Goal: Task Accomplishment & Management: Complete application form

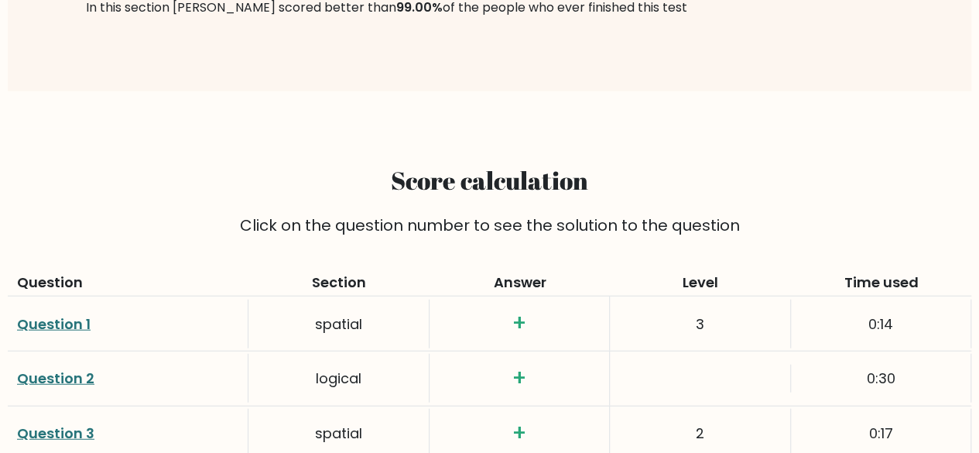
scroll to position [1741, 0]
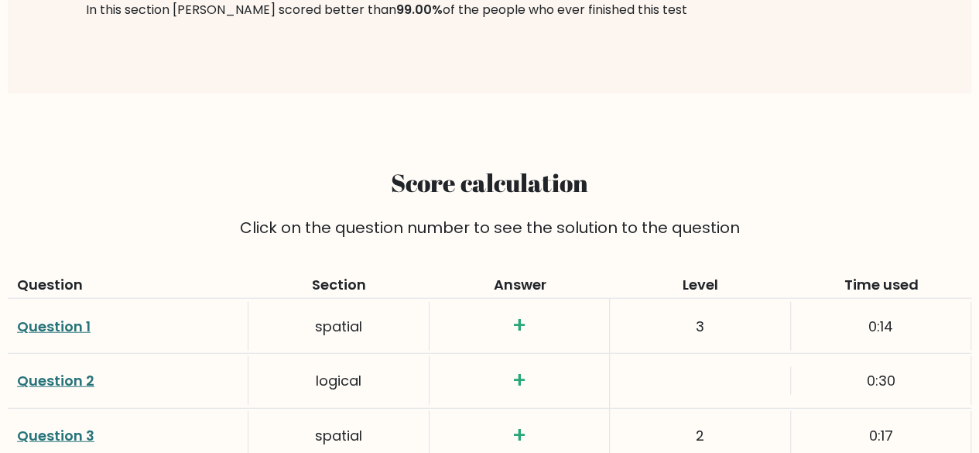
click at [63, 317] on link "Question 1" at bounding box center [54, 326] width 74 height 19
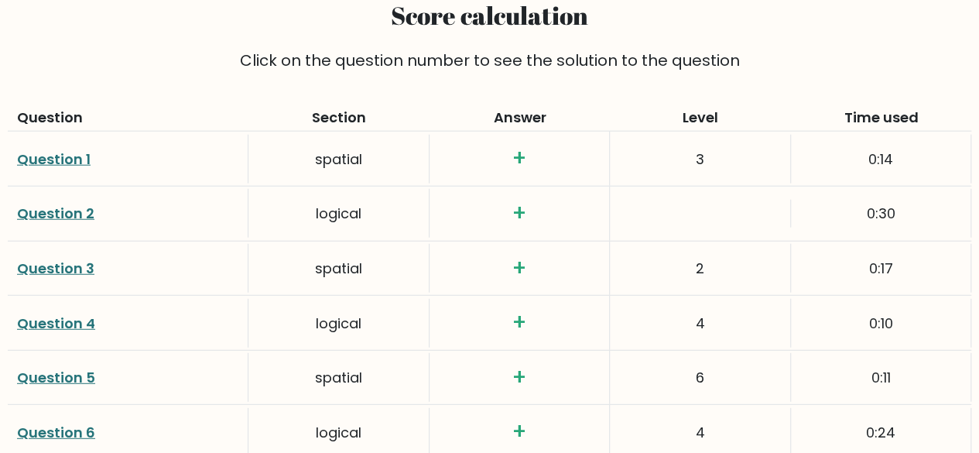
click at [58, 204] on link "Question 2" at bounding box center [55, 213] width 77 height 19
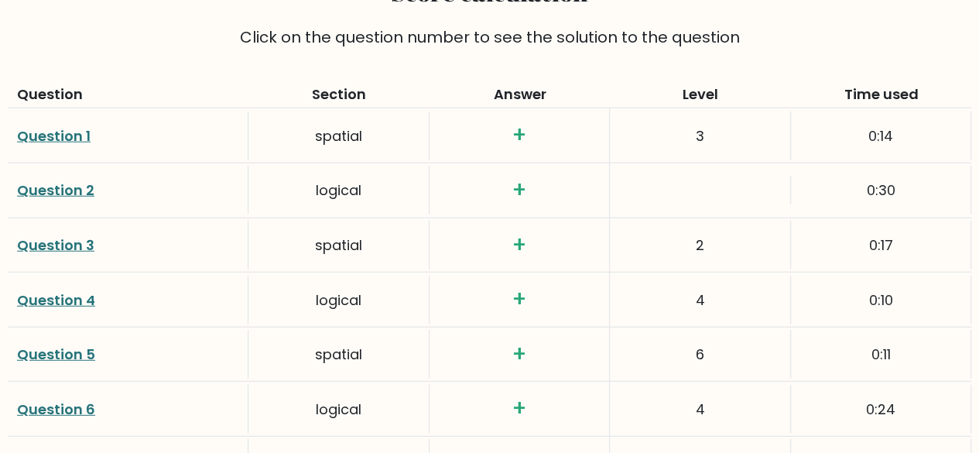
scroll to position [1939, 0]
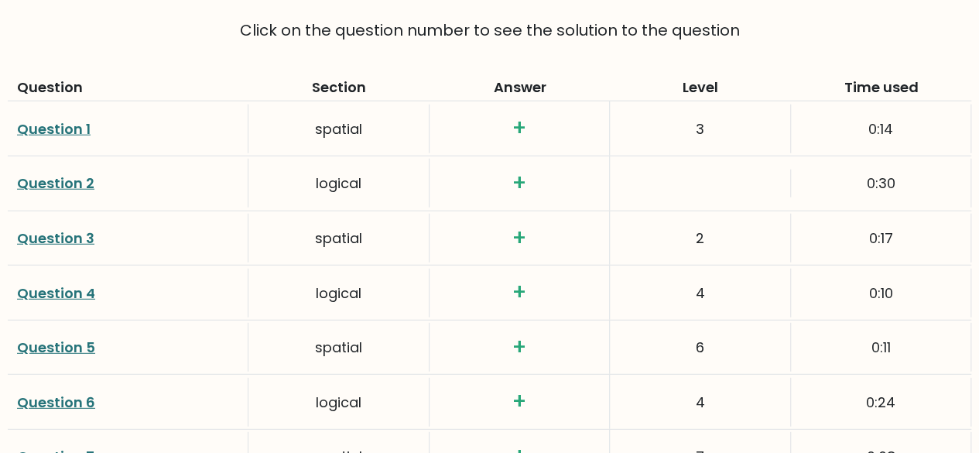
click at [73, 283] on link "Question 4" at bounding box center [56, 292] width 78 height 19
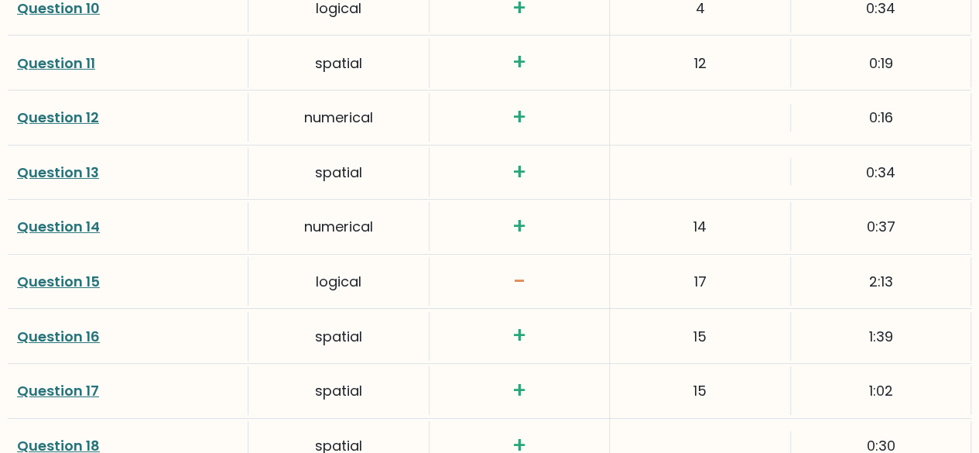
scroll to position [2550, 0]
click at [72, 272] on link "Question 15" at bounding box center [58, 281] width 83 height 19
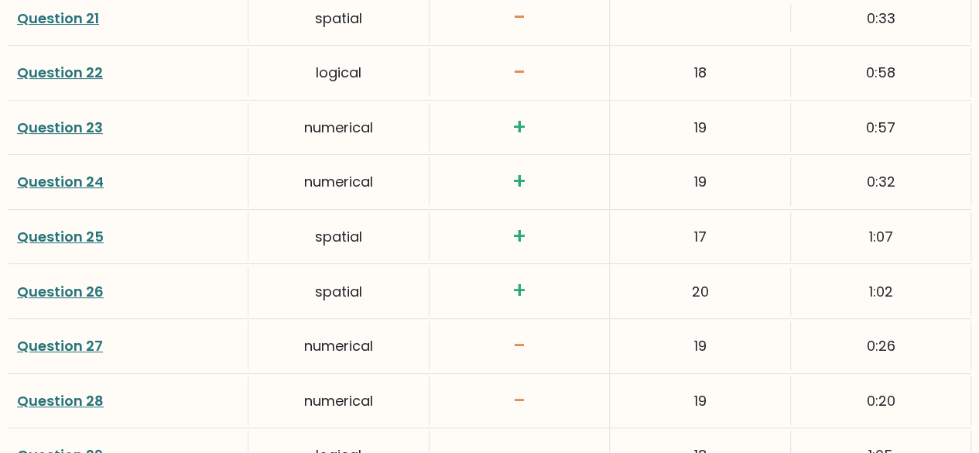
scroll to position [3143, 0]
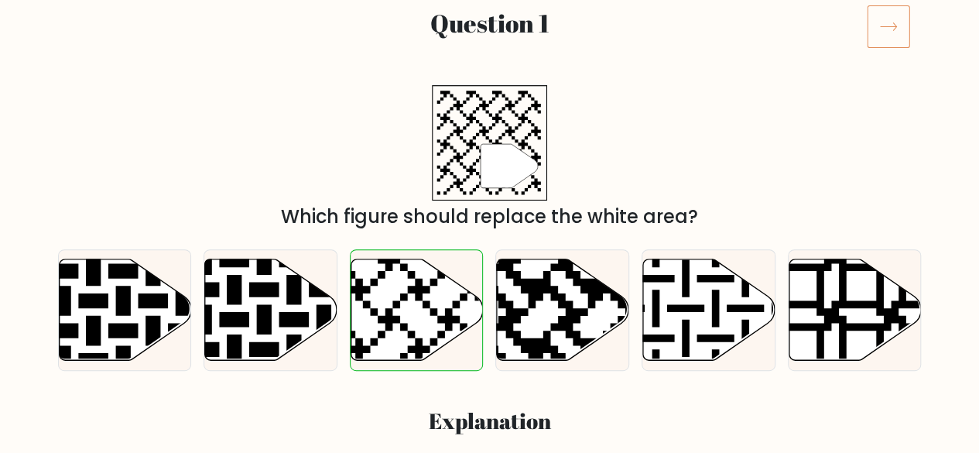
scroll to position [211, 0]
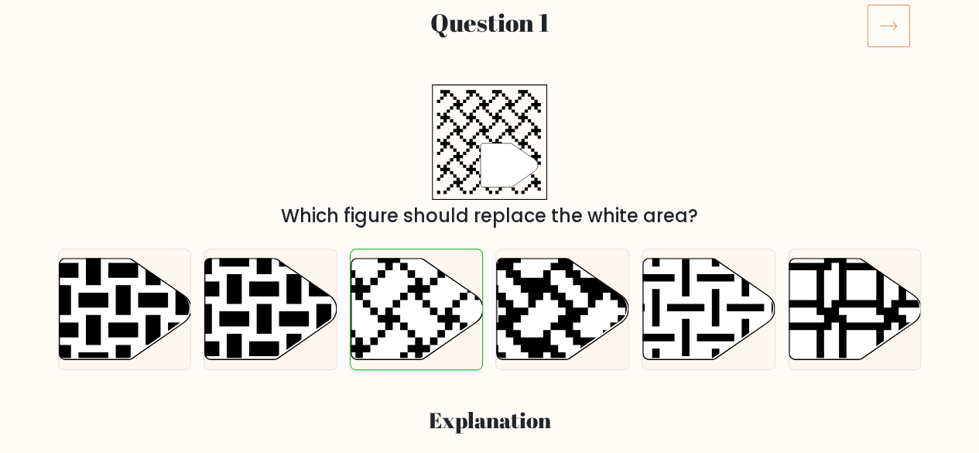
click at [444, 304] on icon at bounding box center [417, 309] width 132 height 101
click at [490, 20] on input "c." at bounding box center [490, 18] width 1 height 4
radio input "true"
click at [444, 304] on icon at bounding box center [417, 309] width 132 height 101
click at [490, 20] on input "c." at bounding box center [490, 18] width 1 height 4
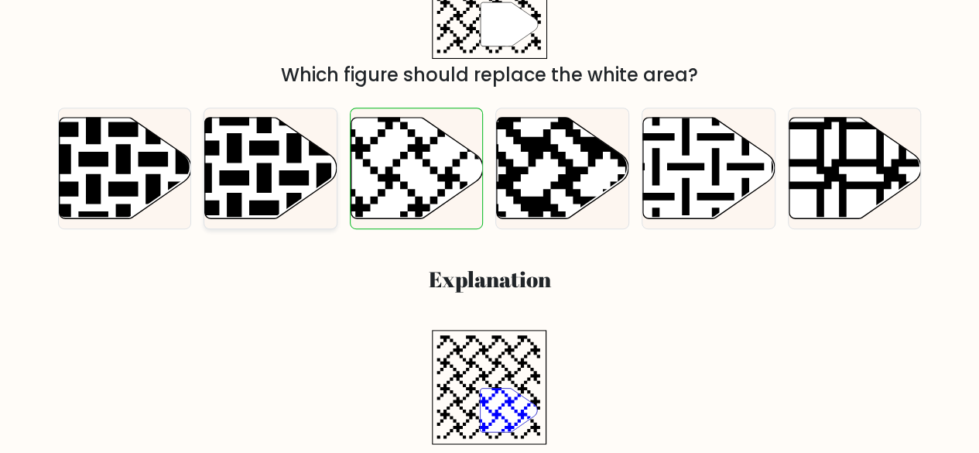
scroll to position [0, 0]
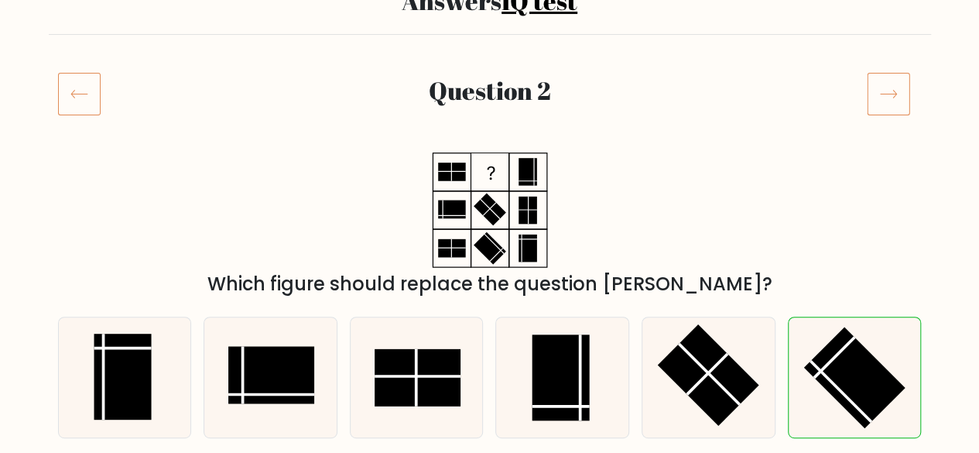
scroll to position [175, 0]
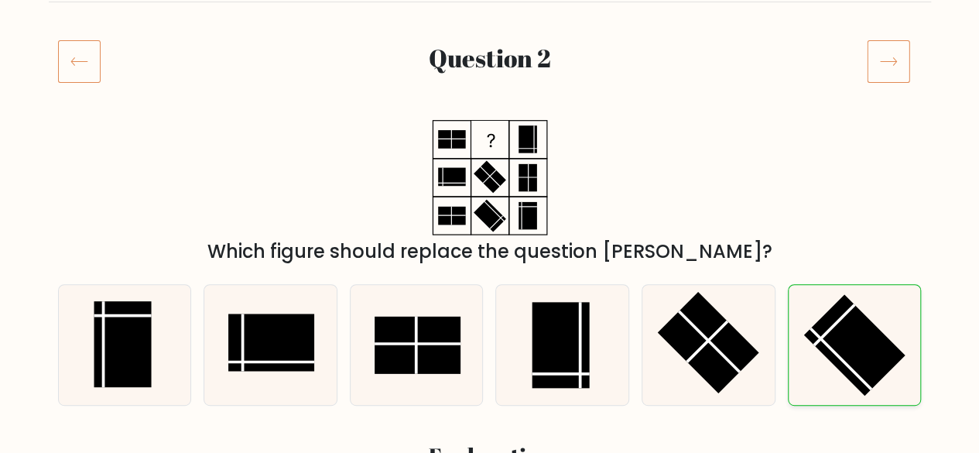
click at [825, 330] on line at bounding box center [833, 325] width 40 height 40
click at [491, 56] on input "f." at bounding box center [490, 54] width 1 height 4
radio input "true"
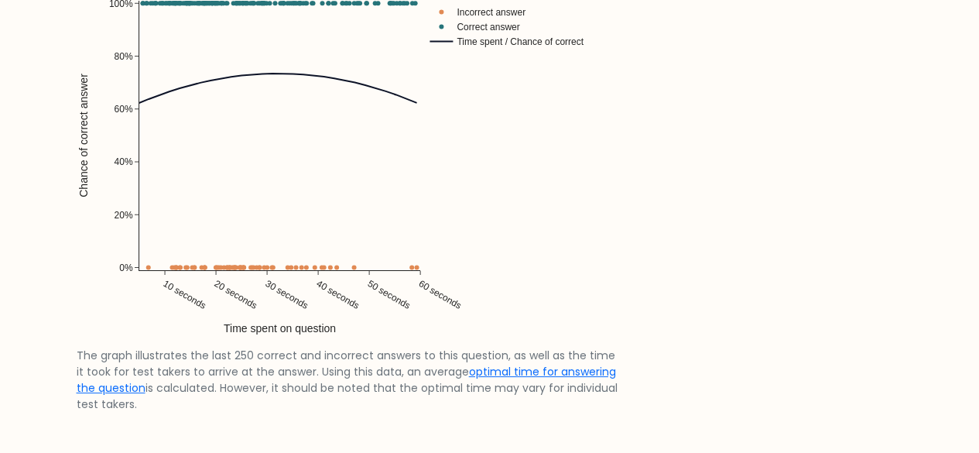
scroll to position [2894, 0]
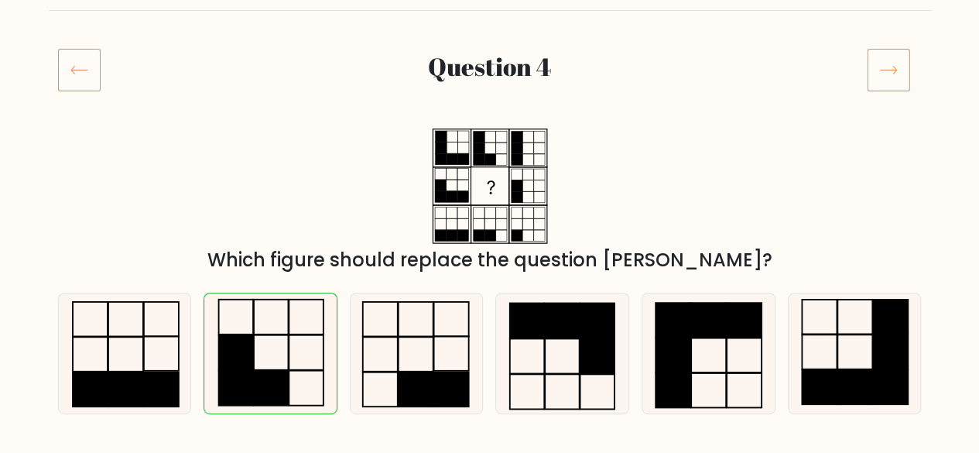
scroll to position [167, 0]
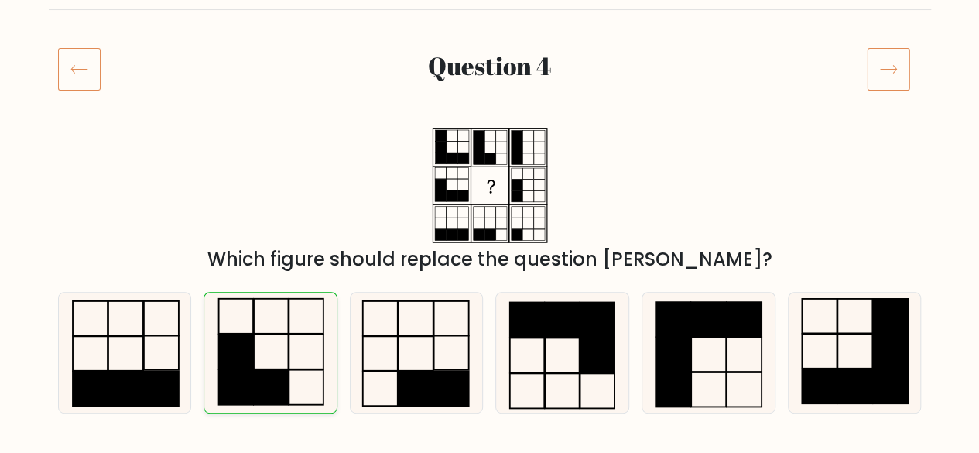
click at [254, 370] on rect at bounding box center [271, 387] width 34 height 35
click at [490, 63] on input "b." at bounding box center [490, 62] width 1 height 4
radio input "true"
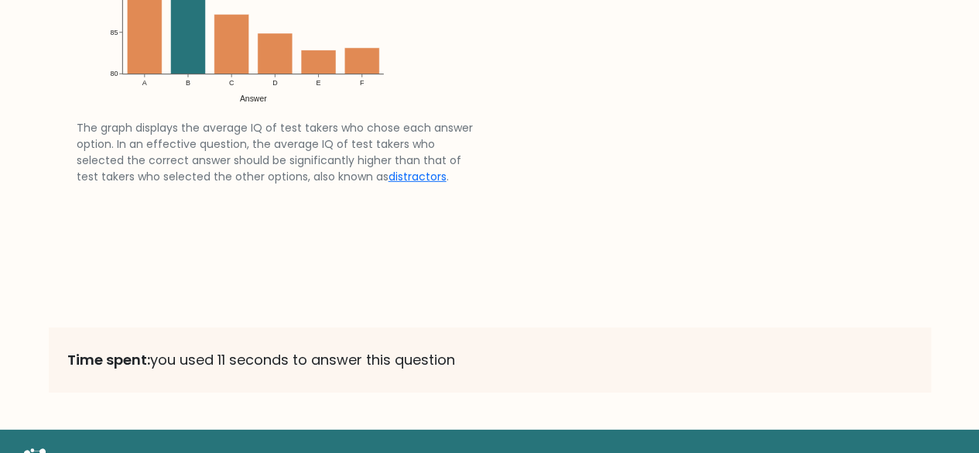
scroll to position [2393, 0]
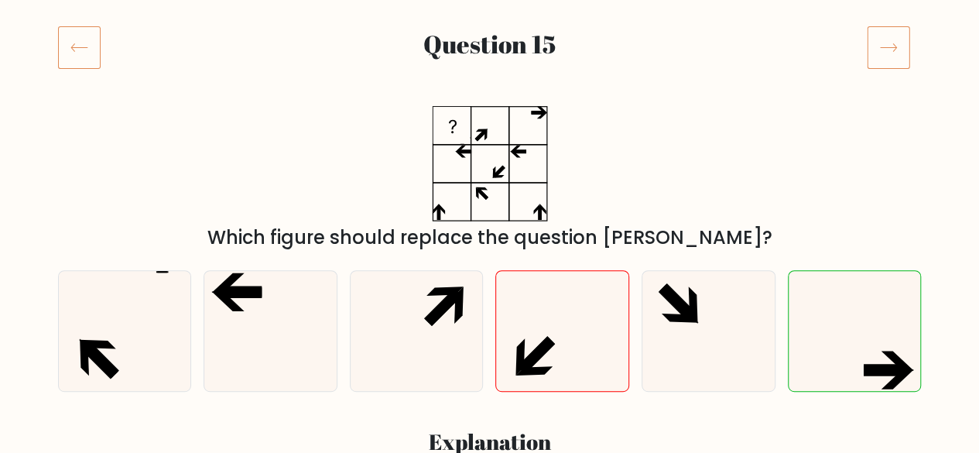
scroll to position [221, 0]
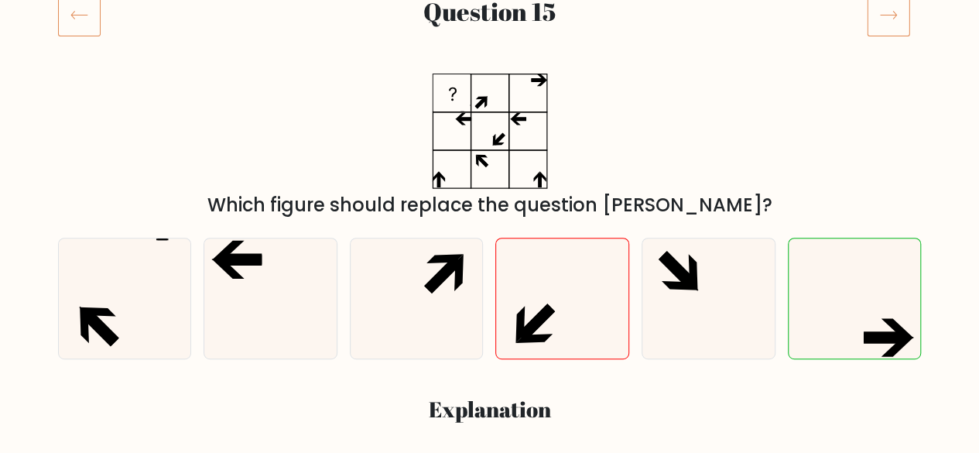
click at [697, 163] on div "Which figure should replace the question [PERSON_NAME]?" at bounding box center [490, 147] width 882 height 146
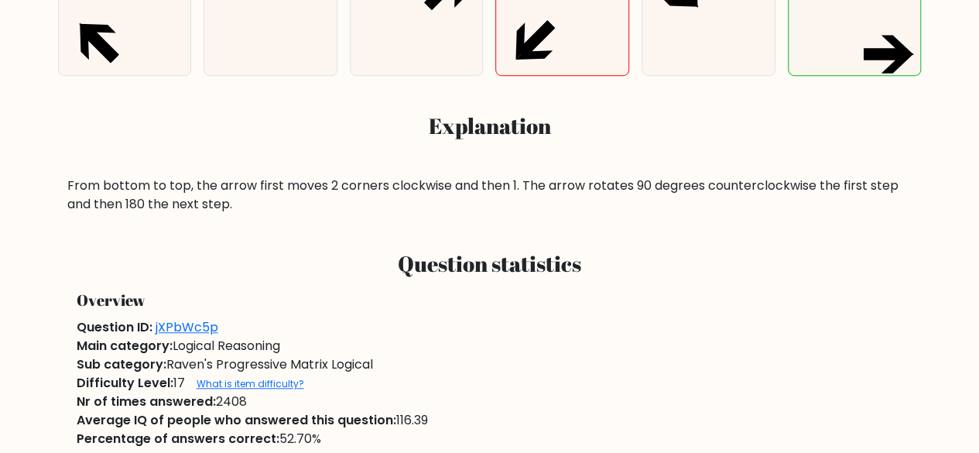
scroll to position [504, 0]
